Goal: Information Seeking & Learning: Learn about a topic

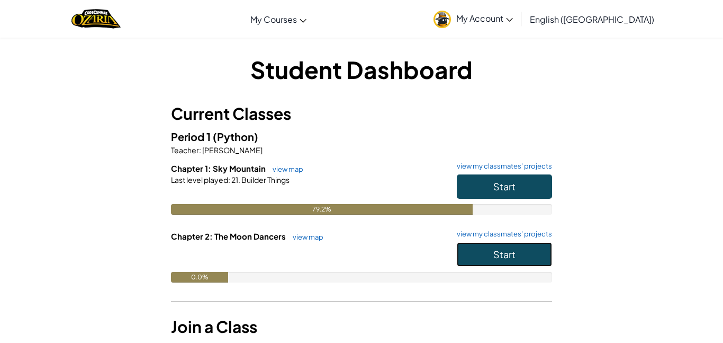
click at [502, 260] on button "Start" at bounding box center [504, 254] width 95 height 24
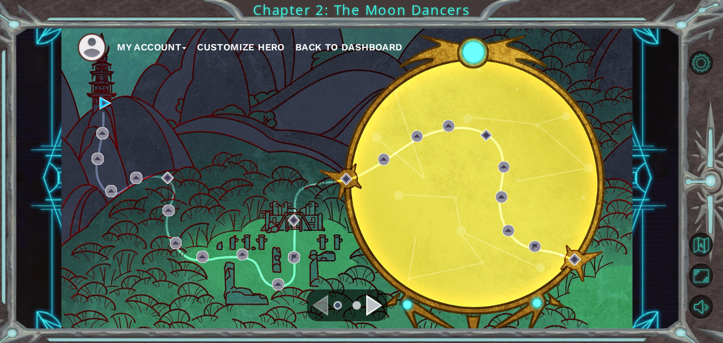
click at [351, 52] on button "Back to Dashboard" at bounding box center [348, 47] width 107 height 16
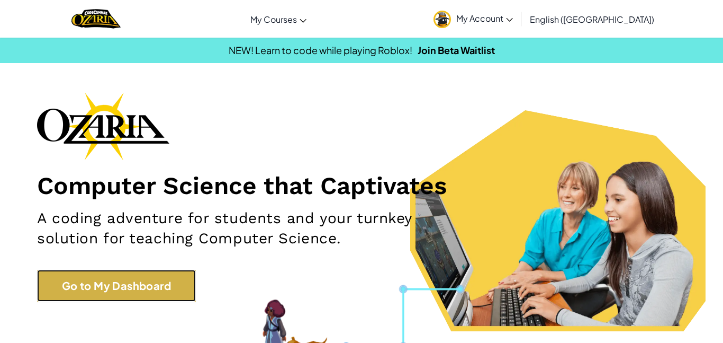
click at [114, 290] on link "Go to My Dashboard" at bounding box center [116, 286] width 159 height 32
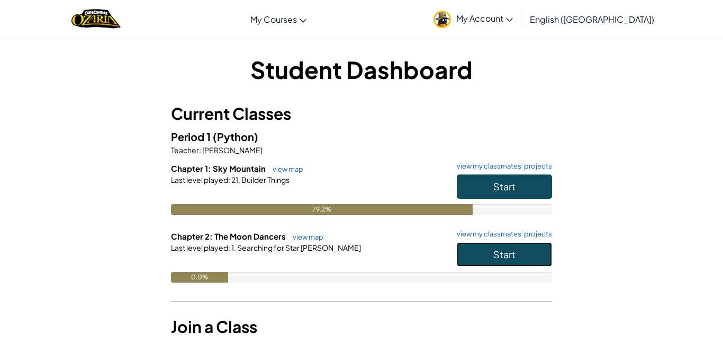
click at [517, 247] on button "Start" at bounding box center [504, 254] width 95 height 24
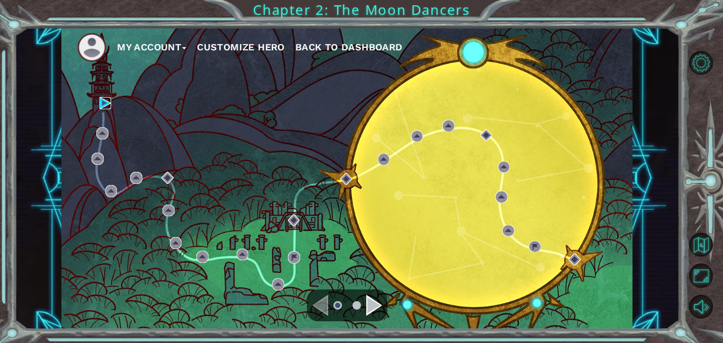
click at [103, 102] on img at bounding box center [106, 103] width 12 height 12
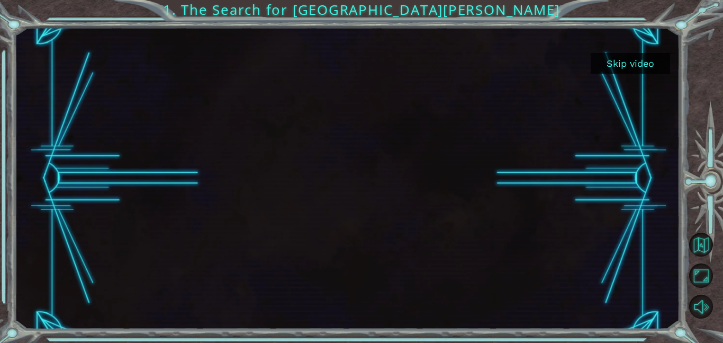
click at [78, 221] on div at bounding box center [347, 178] width 666 height 301
